Goal: Task Accomplishment & Management: Manage account settings

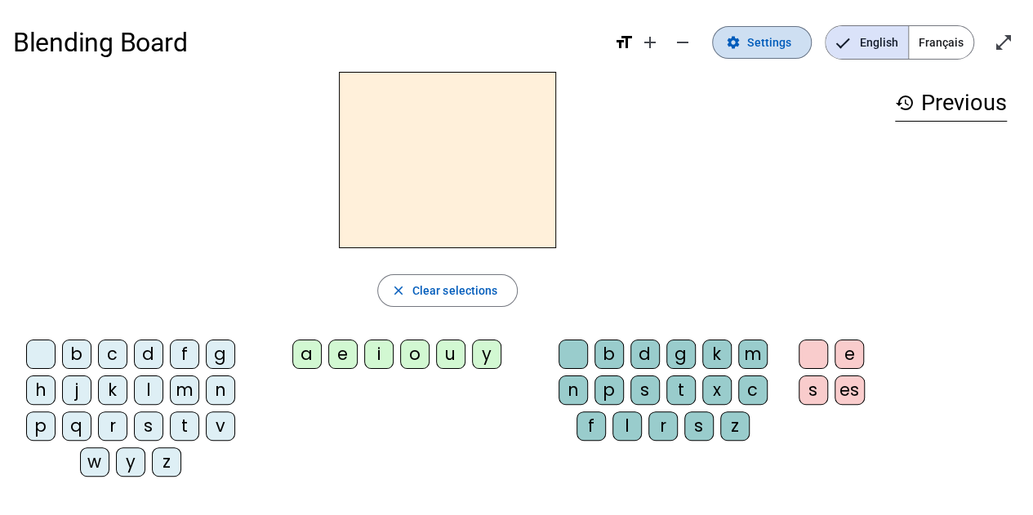
click at [753, 42] on span "Settings" at bounding box center [769, 43] width 44 height 20
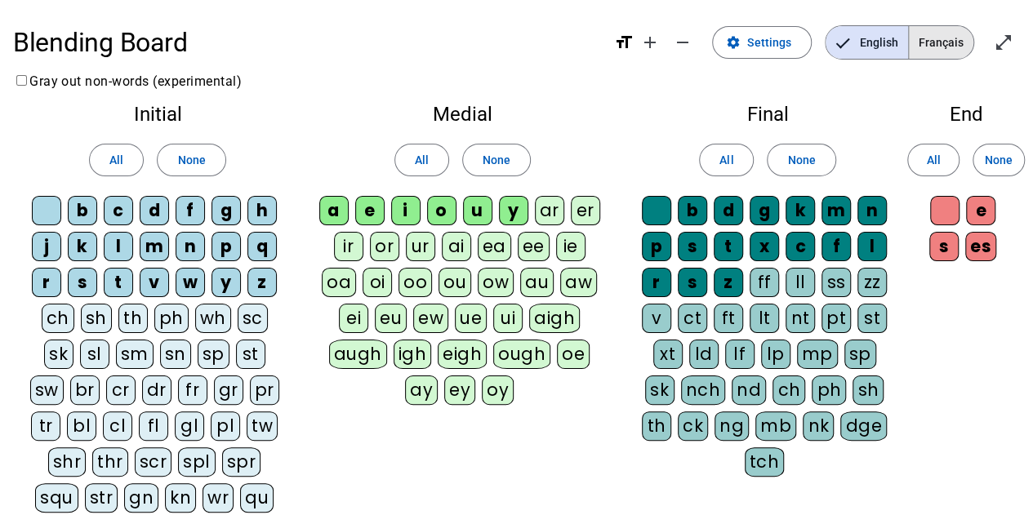
click at [948, 43] on span "Français" at bounding box center [941, 42] width 65 height 33
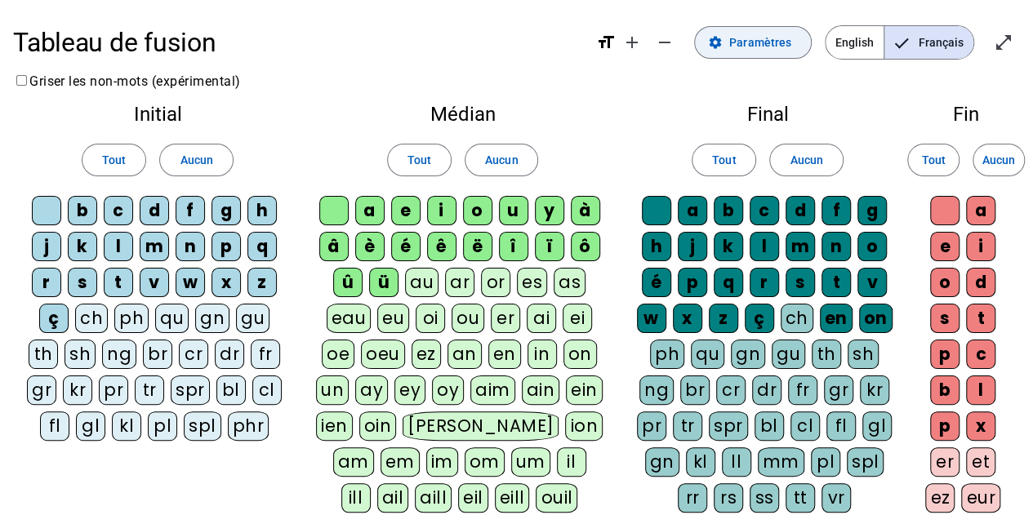
click at [767, 47] on span "Paramètres" at bounding box center [760, 43] width 62 height 20
drag, startPoint x: 448, startPoint y: 2, endPoint x: 440, endPoint y: 58, distance: 56.0
click at [440, 58] on h1 "Tableau de fusion" at bounding box center [298, 42] width 570 height 52
click at [380, 279] on div "ü" at bounding box center [383, 282] width 29 height 29
click at [363, 280] on div "û" at bounding box center [347, 282] width 29 height 29
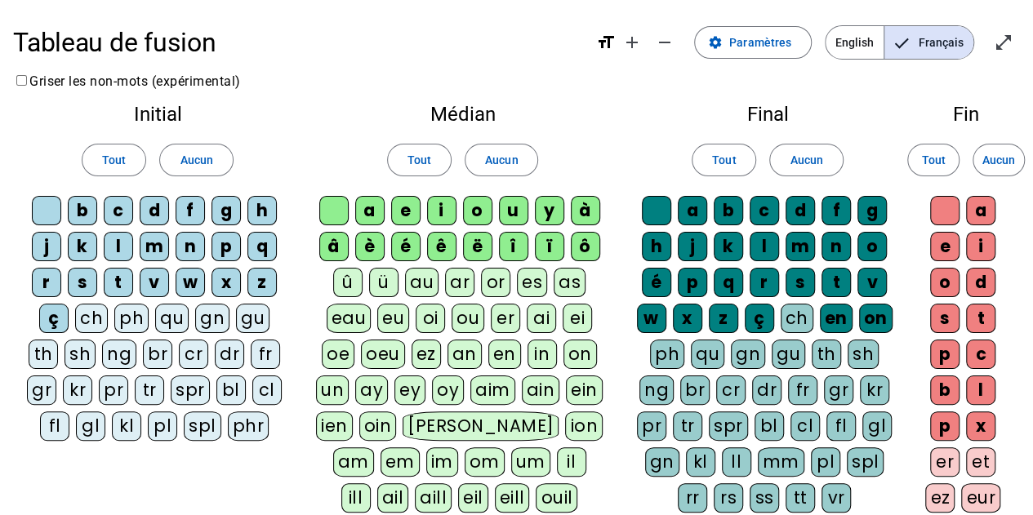
click at [352, 254] on letter-bubble "â" at bounding box center [337, 250] width 36 height 36
click at [346, 247] on div "â" at bounding box center [333, 246] width 29 height 29
click at [376, 242] on div "è" at bounding box center [369, 246] width 29 height 29
click at [410, 246] on div "é" at bounding box center [405, 246] width 29 height 29
click at [450, 245] on div "ê" at bounding box center [441, 246] width 29 height 29
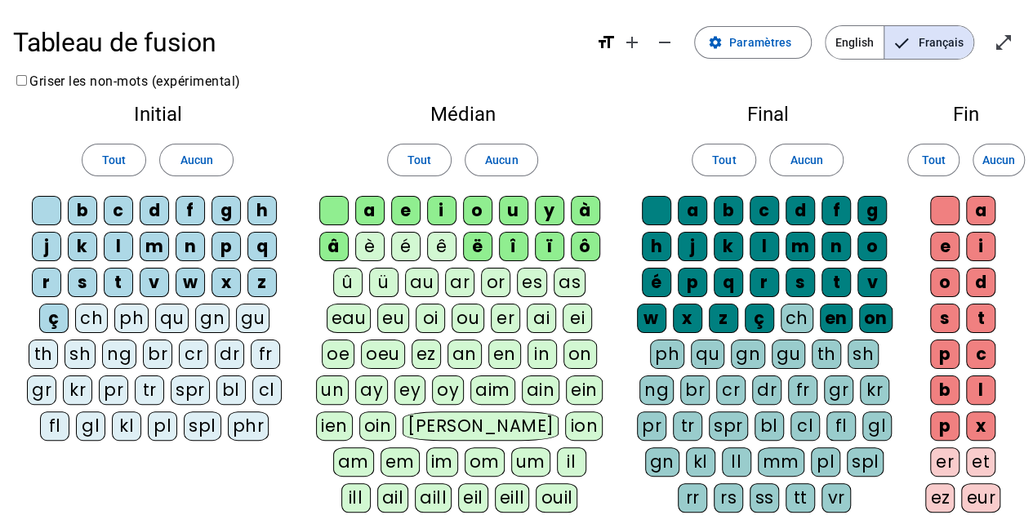
click at [485, 243] on div "ë" at bounding box center [477, 246] width 29 height 29
click at [510, 246] on div "î" at bounding box center [513, 246] width 29 height 29
click at [555, 244] on div "ï" at bounding box center [549, 246] width 29 height 29
click at [571, 245] on div "ô" at bounding box center [585, 246] width 29 height 29
click at [575, 243] on div "ô" at bounding box center [585, 246] width 29 height 29
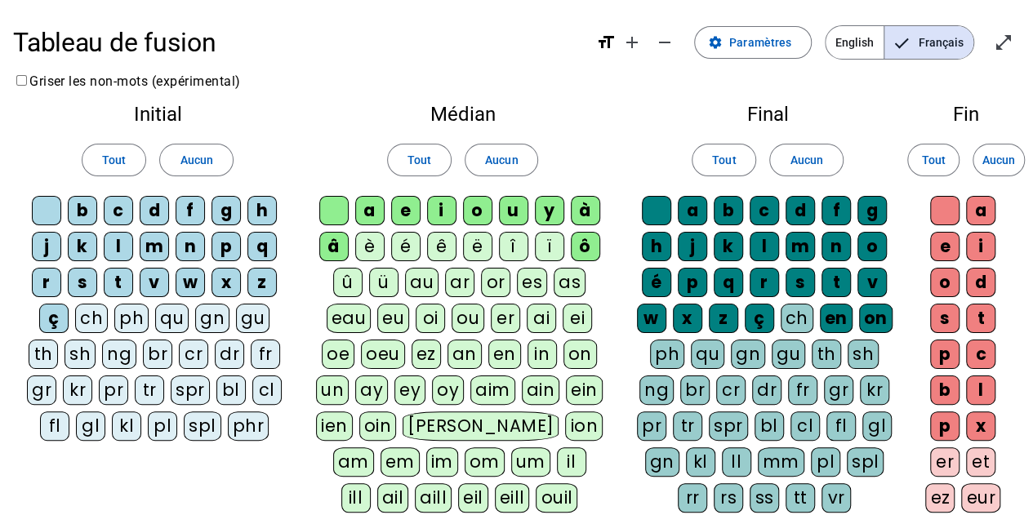
click at [590, 208] on div "à" at bounding box center [585, 210] width 29 height 29
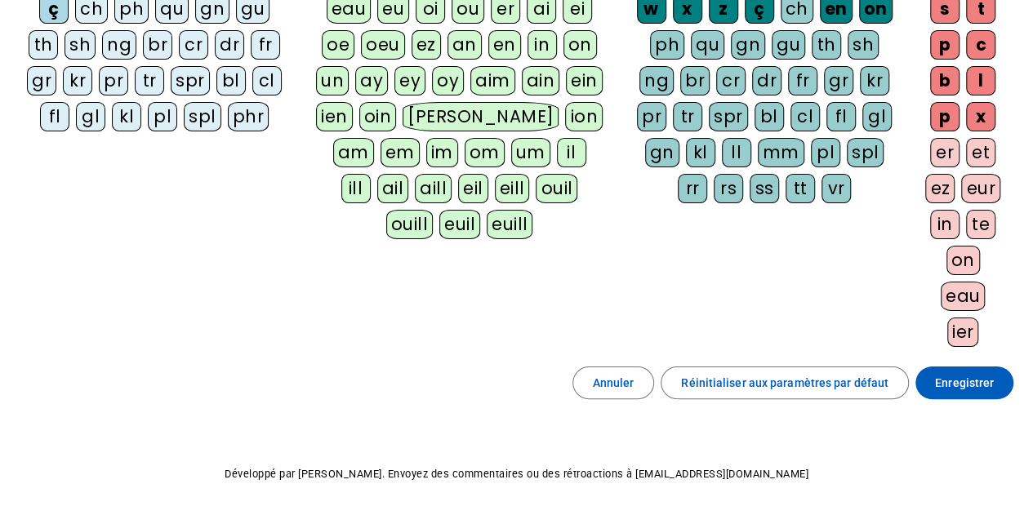
scroll to position [314, 0]
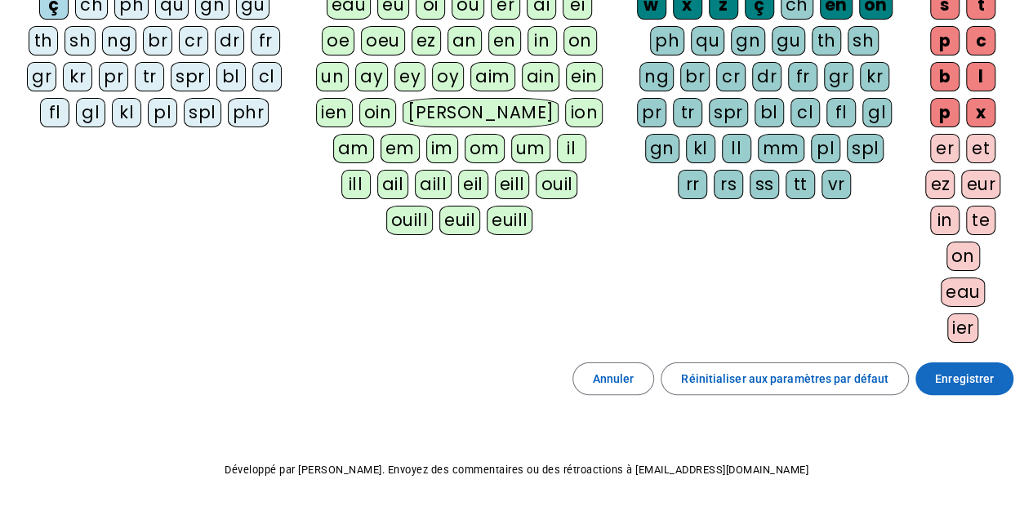
click at [976, 380] on span "Enregistrer" at bounding box center [964, 379] width 59 height 20
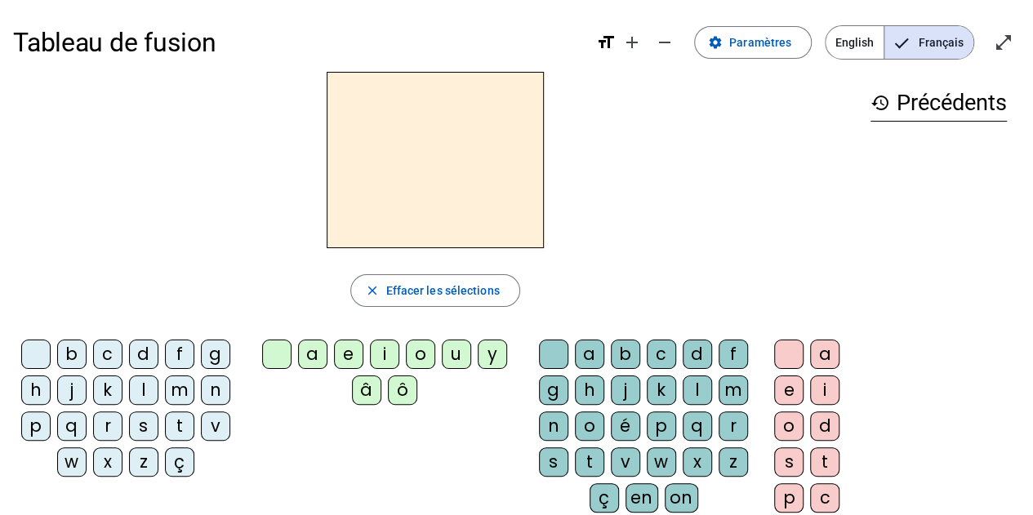
click at [73, 429] on div "q" at bounding box center [71, 426] width 29 height 29
click at [450, 357] on div "u" at bounding box center [456, 354] width 29 height 29
click at [822, 389] on div "i" at bounding box center [824, 390] width 29 height 29
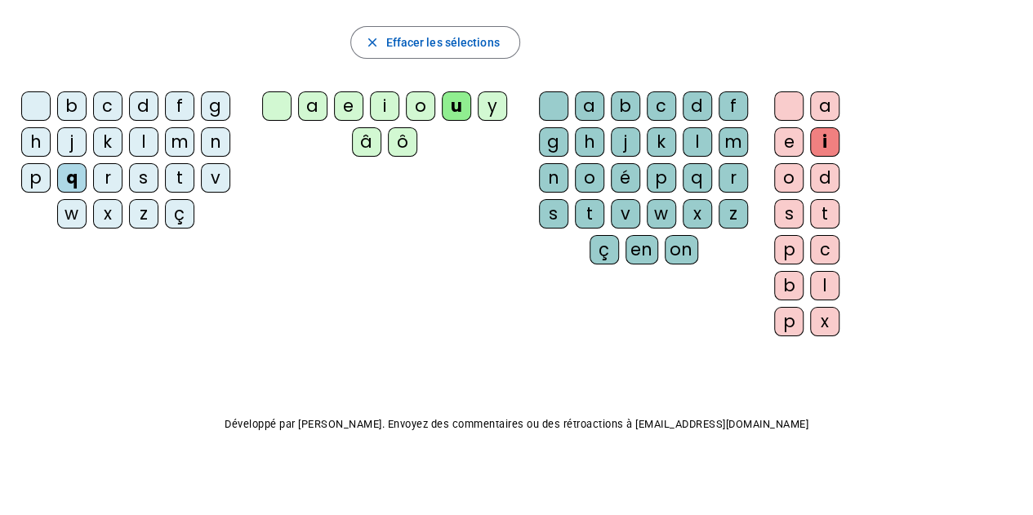
scroll to position [248, 0]
